Goal: Task Accomplishment & Management: Manage account settings

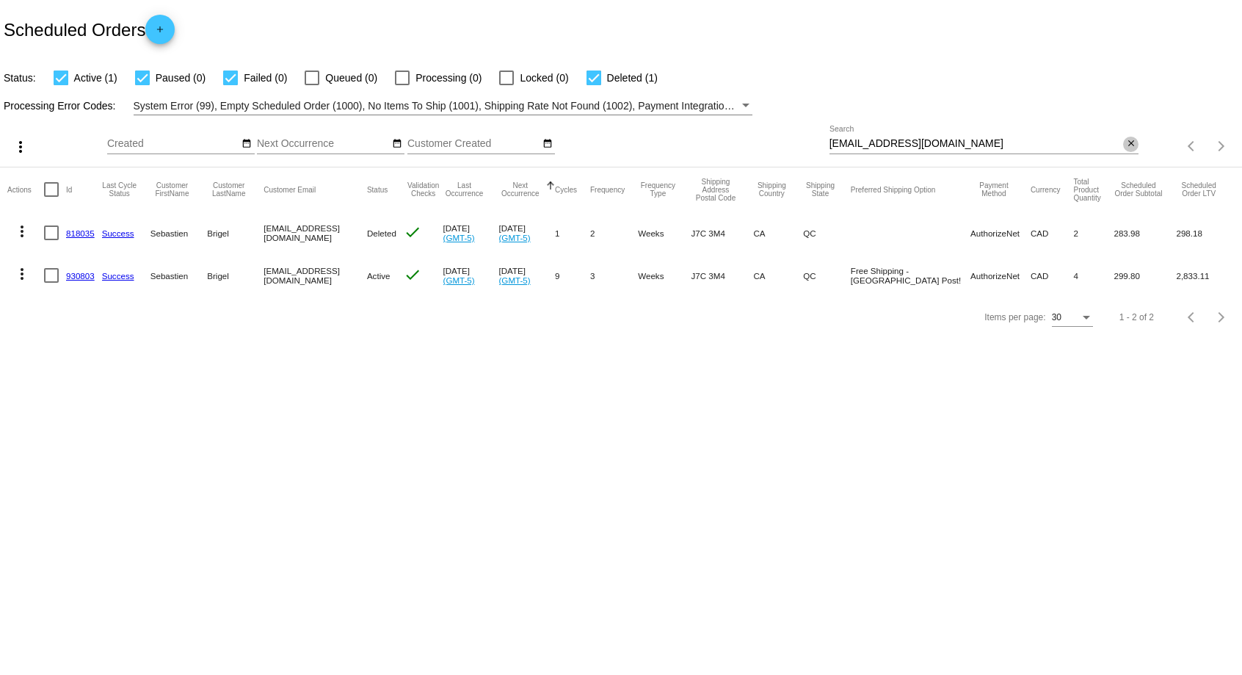
click at [1126, 150] on mat-icon "close" at bounding box center [1131, 144] width 10 height 12
click at [1130, 145] on mat-icon "search" at bounding box center [1130, 146] width 18 height 23
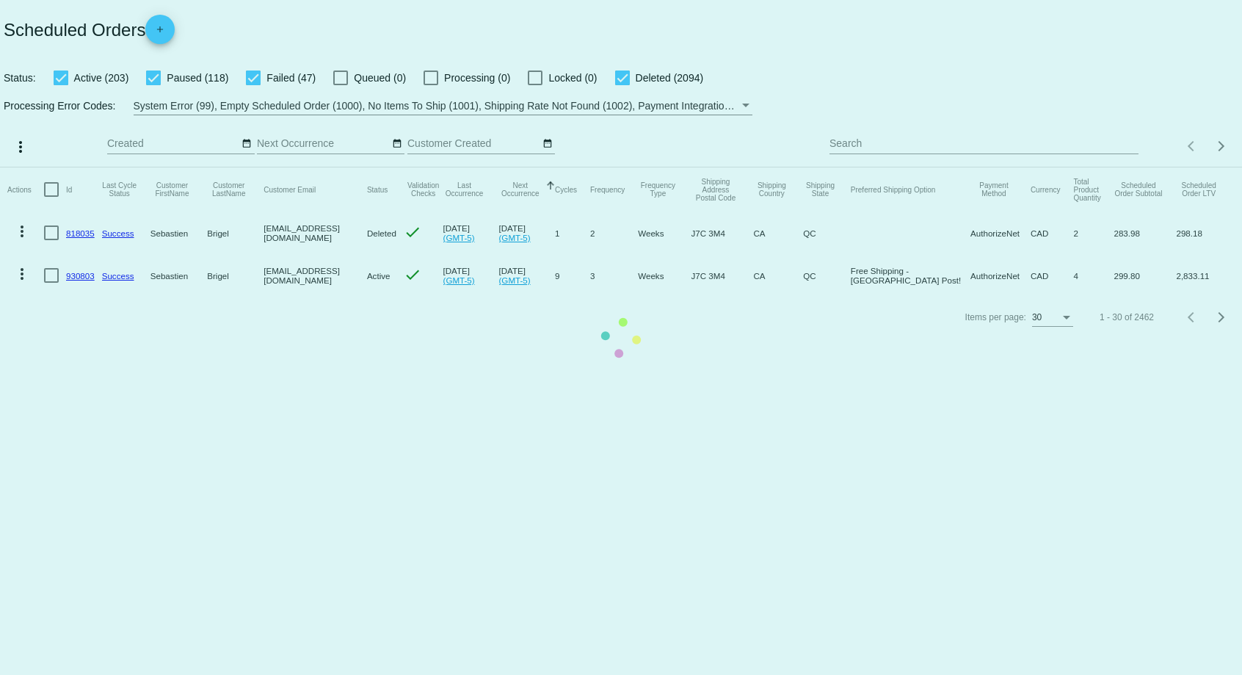
click at [978, 167] on mat-table "Actions Id Last Cycle Status Customer FirstName Customer LastName Customer Emai…" at bounding box center [621, 231] width 1242 height 129
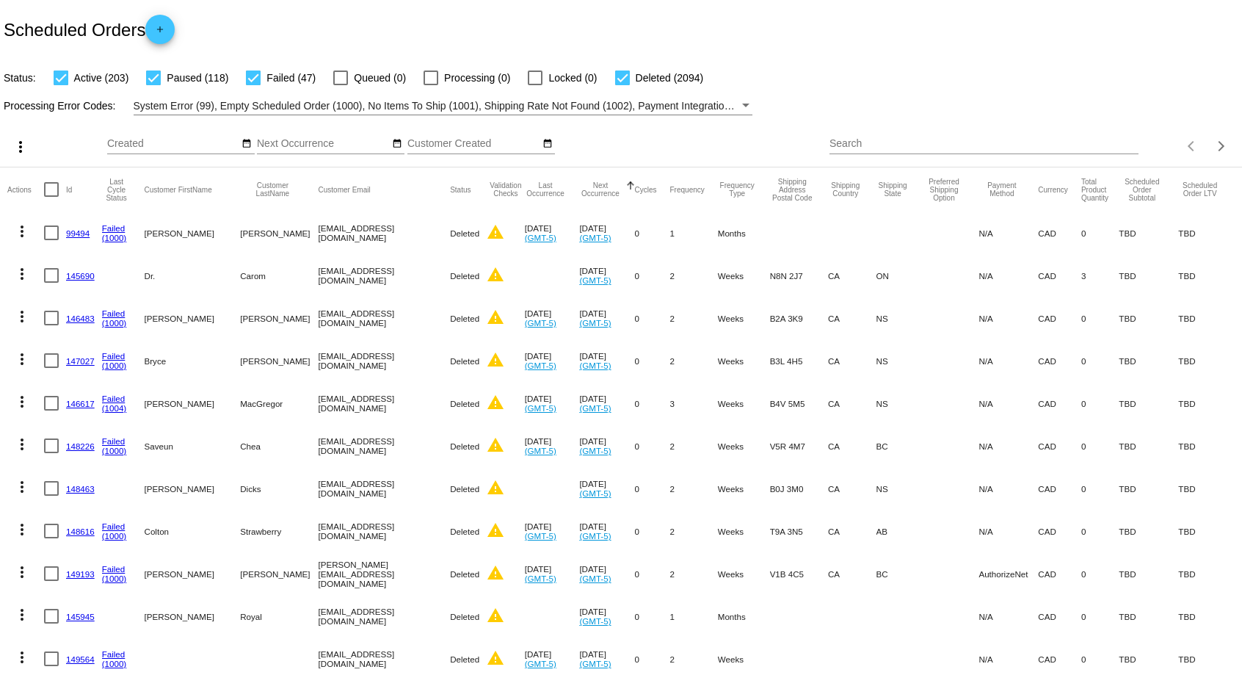
click at [871, 142] on input "Search" at bounding box center [984, 144] width 310 height 12
paste input "[PERSON_NAME][EMAIL_ADDRESS][DOMAIN_NAME]"
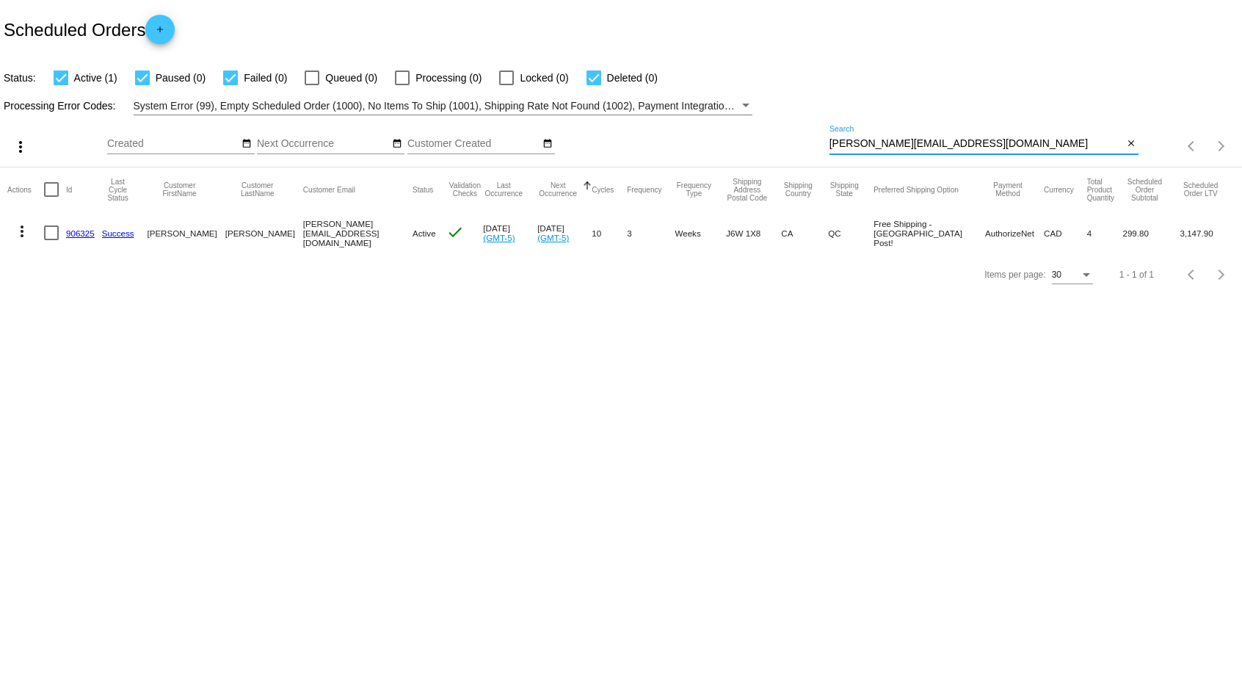
type input "[PERSON_NAME][EMAIL_ADDRESS][DOMAIN_NAME]"
click at [551, 44] on div "Scheduled Orders add" at bounding box center [621, 29] width 1242 height 59
drag, startPoint x: 32, startPoint y: 29, endPoint x: 147, endPoint y: 30, distance: 115.2
click at [147, 30] on h2 "Scheduled Orders add" at bounding box center [89, 29] width 171 height 29
click at [153, 0] on div "Scheduled Orders add" at bounding box center [621, 29] width 1242 height 59
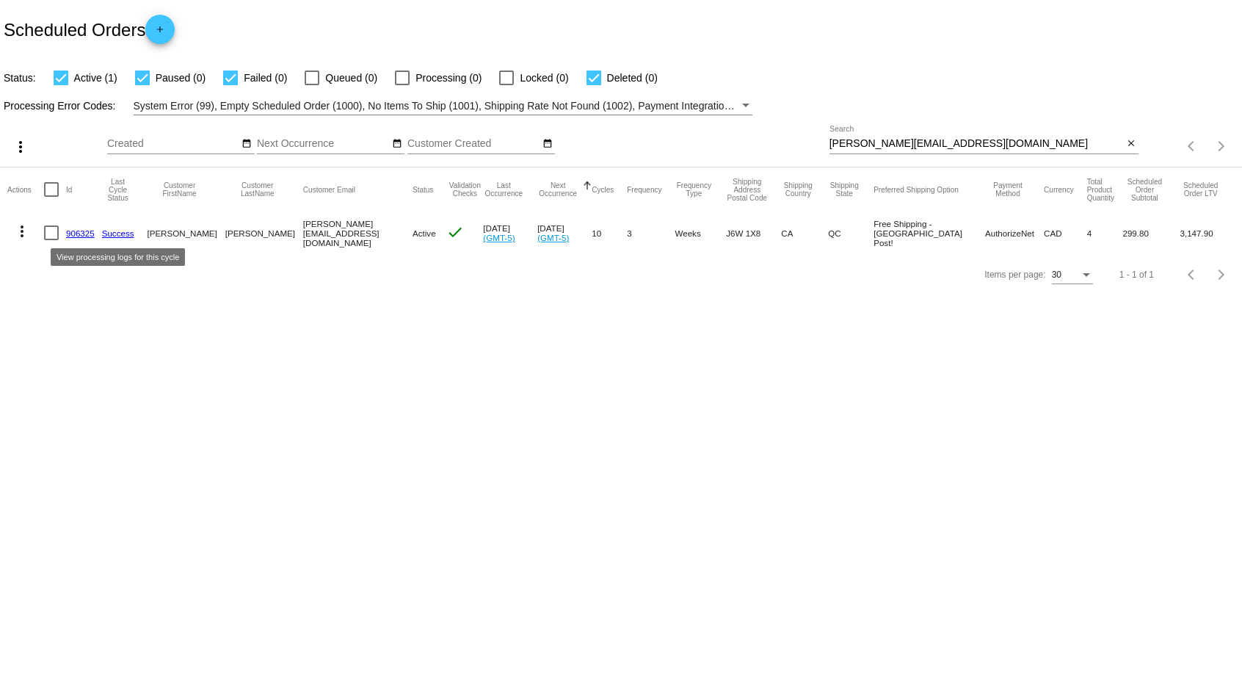
click at [106, 228] on link "Success" at bounding box center [118, 233] width 32 height 10
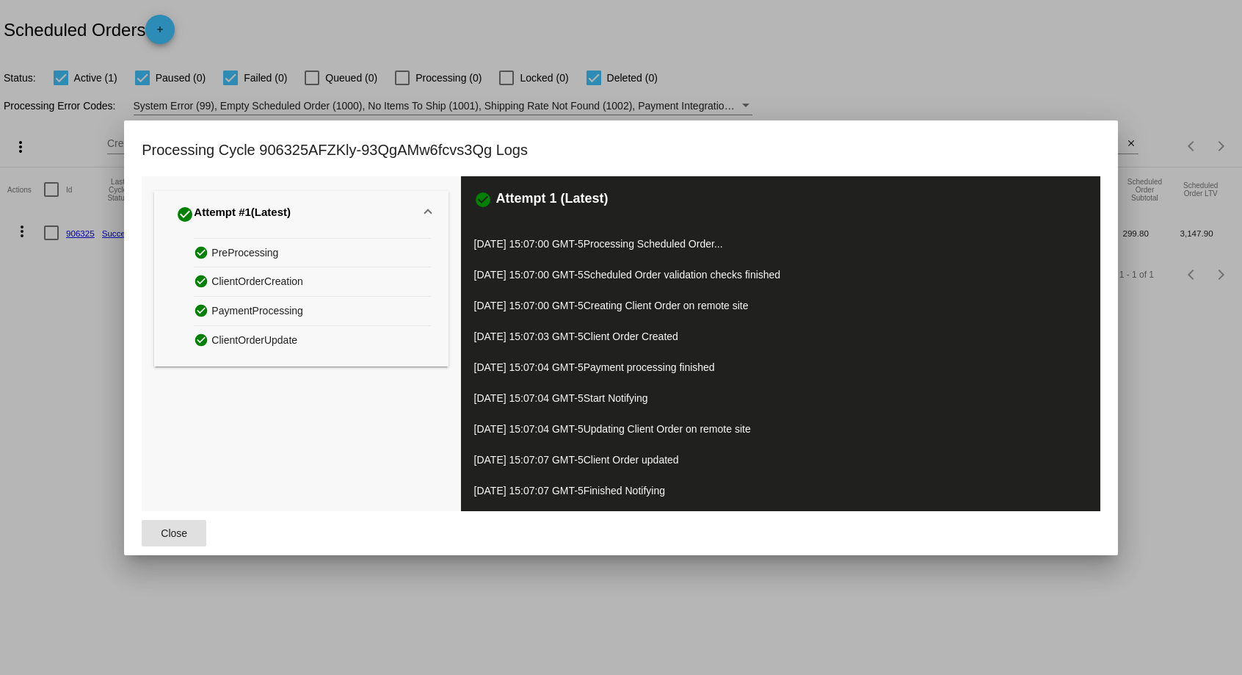
click at [184, 533] on span "Close" at bounding box center [174, 533] width 26 height 12
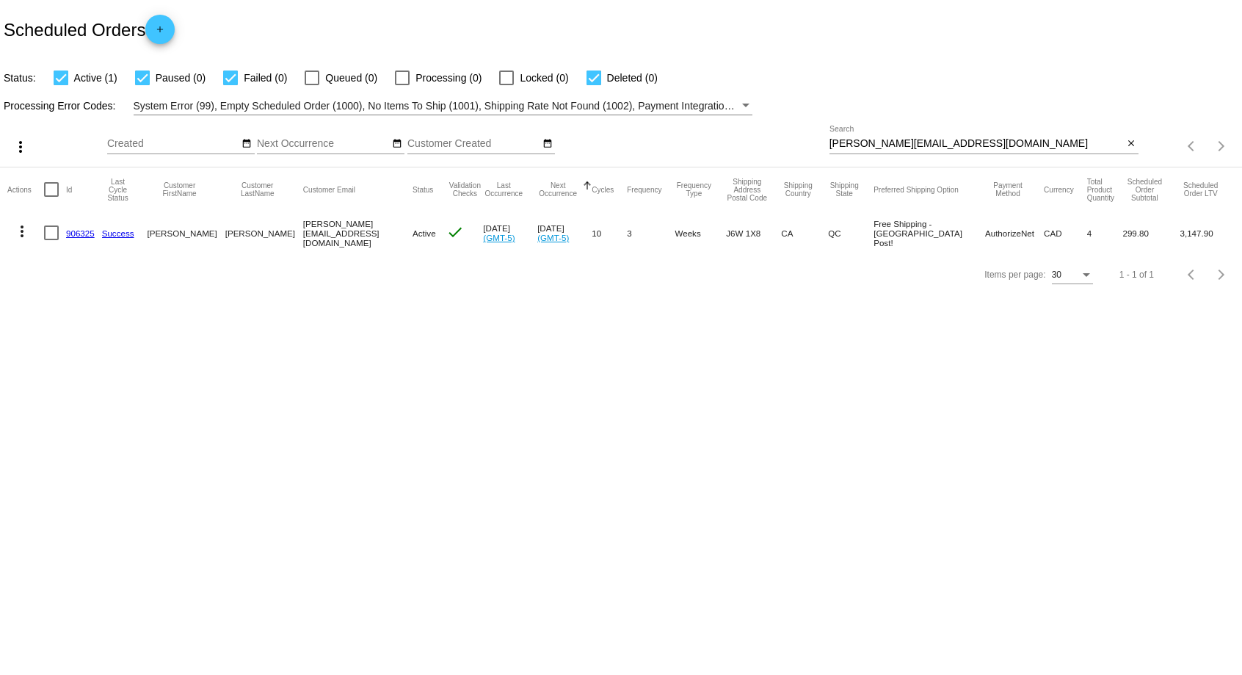
click at [81, 233] on link "906325" at bounding box center [80, 233] width 29 height 10
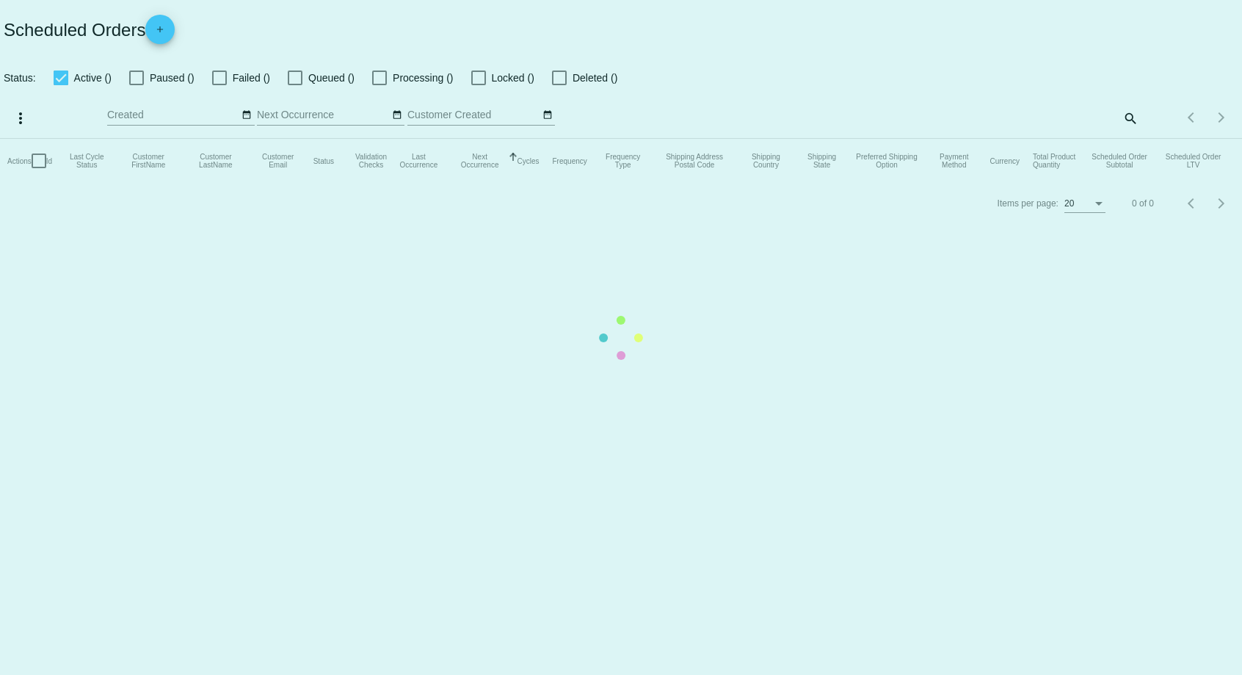
checkbox input "true"
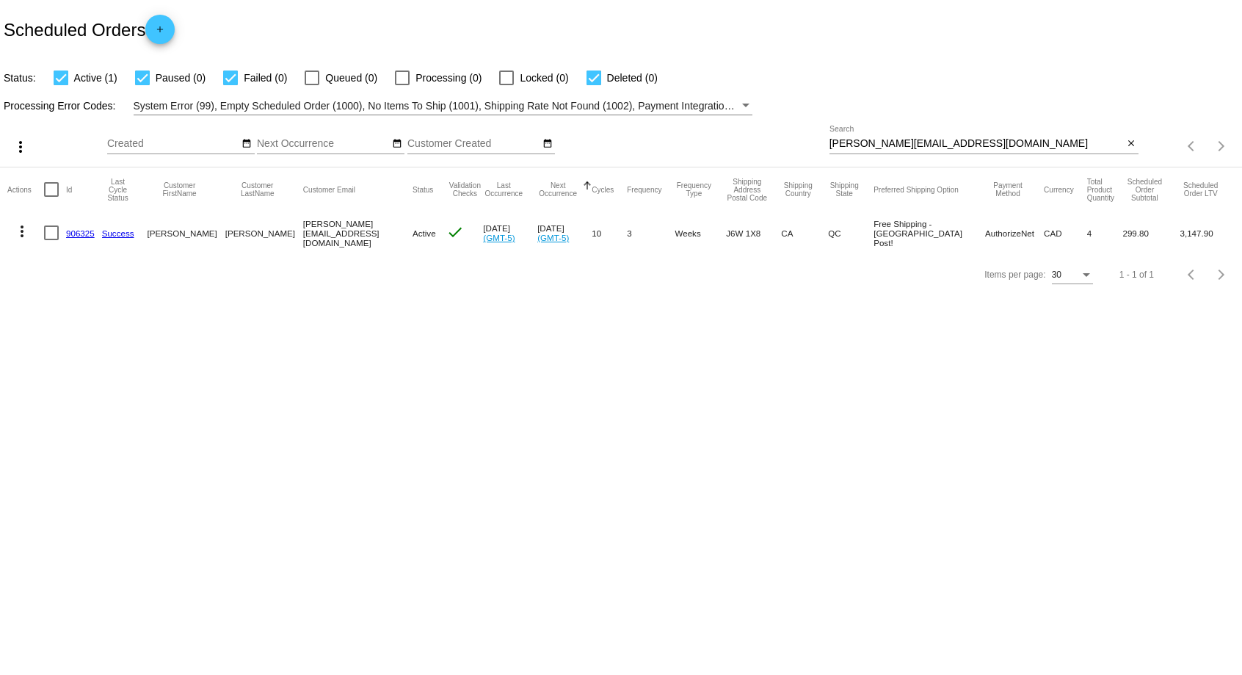
click at [17, 237] on mat-icon "more_vert" at bounding box center [22, 231] width 18 height 18
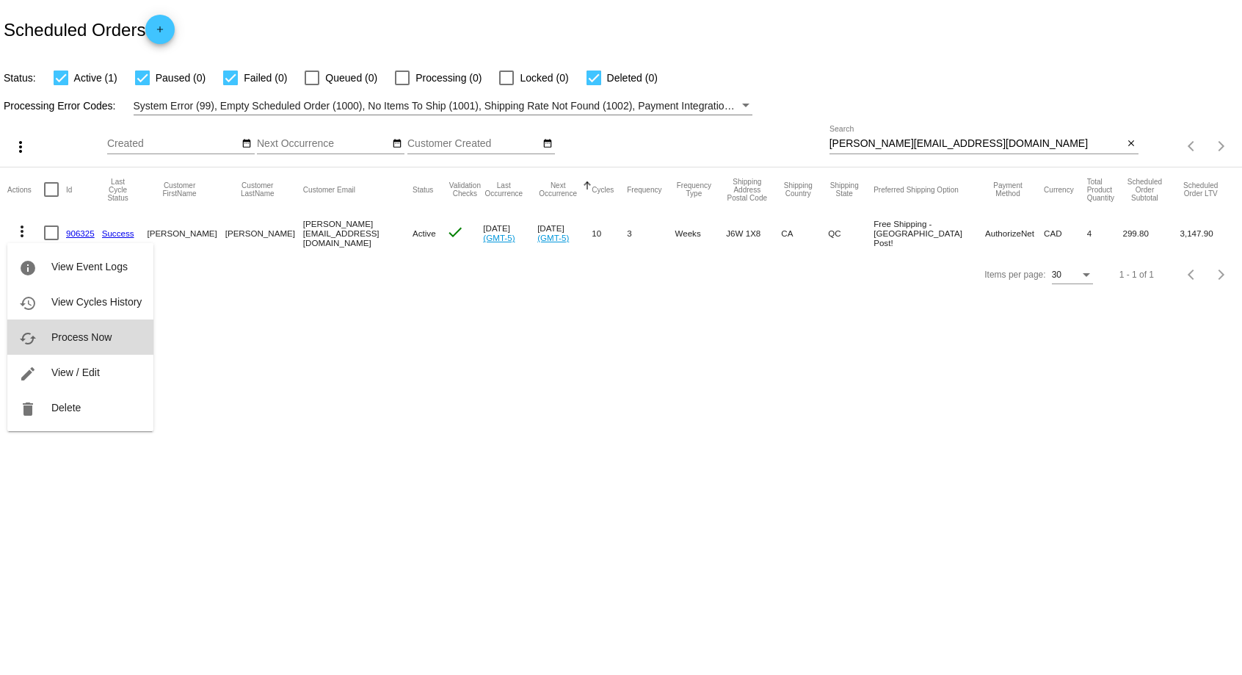
click at [97, 335] on span "Process Now" at bounding box center [81, 337] width 60 height 12
